Goal: Information Seeking & Learning: Check status

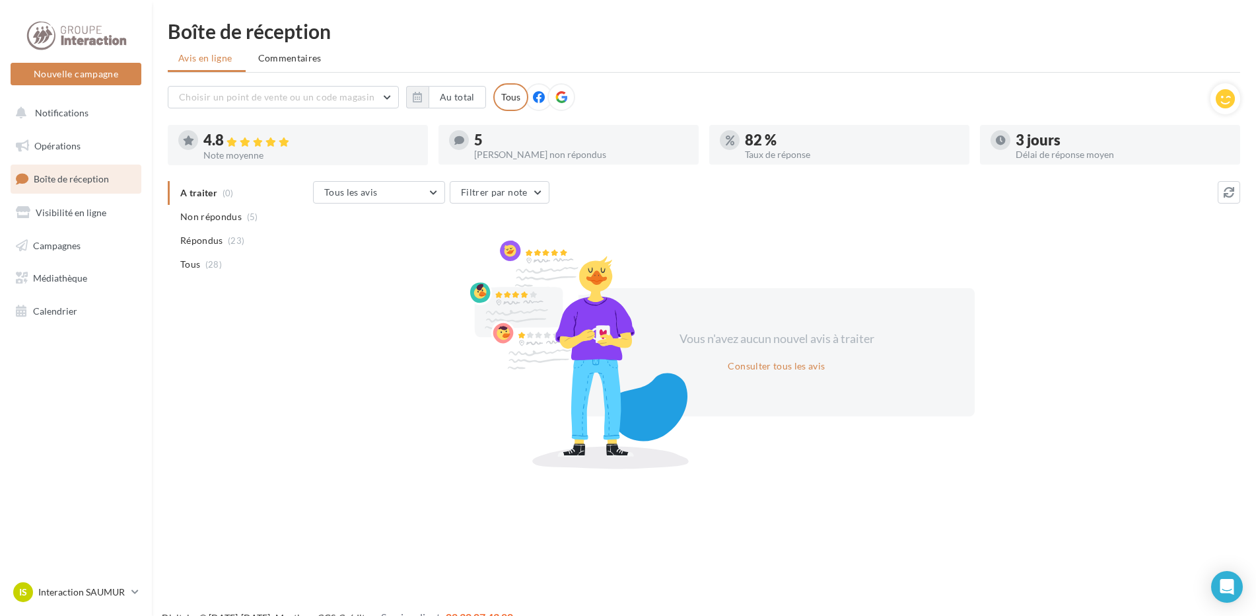
click at [285, 70] on ul "Avis en ligne Commentaires" at bounding box center [704, 59] width 1073 height 26
click at [283, 67] on li "Commentaires" at bounding box center [291, 58] width 87 height 24
